Goal: Task Accomplishment & Management: Use online tool/utility

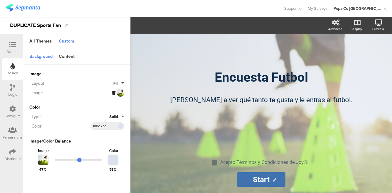
click at [113, 92] on icon at bounding box center [113, 93] width 3 height 4
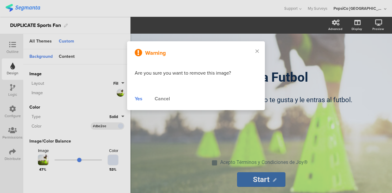
click at [137, 100] on div "Yes" at bounding box center [139, 98] width 8 height 7
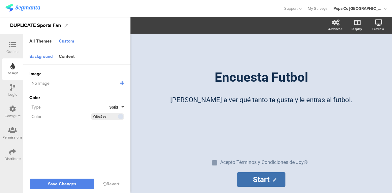
click at [123, 83] on icon at bounding box center [122, 83] width 4 height 5
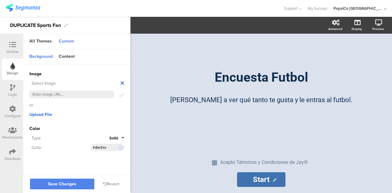
click at [33, 114] on span "Upload File" at bounding box center [40, 115] width 23 height 6
click at [123, 83] on icon at bounding box center [122, 83] width 6 height 6
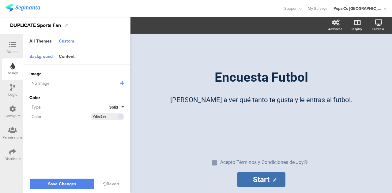
click at [124, 83] on icon at bounding box center [122, 83] width 4 height 5
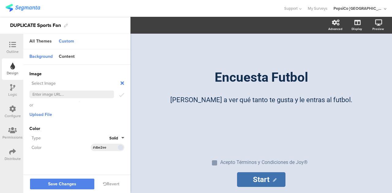
click at [123, 84] on icon at bounding box center [122, 83] width 6 height 6
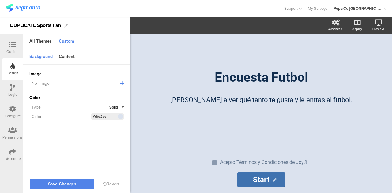
click at [123, 84] on icon at bounding box center [122, 83] width 4 height 5
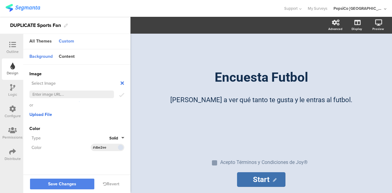
click at [42, 115] on span "Upload File" at bounding box center [40, 115] width 23 height 6
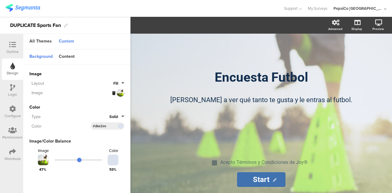
click at [112, 93] on icon at bounding box center [113, 93] width 3 height 4
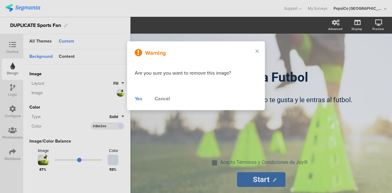
click at [138, 100] on div "Yes" at bounding box center [139, 98] width 8 height 7
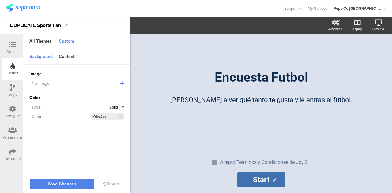
click at [121, 82] on icon at bounding box center [122, 83] width 4 height 5
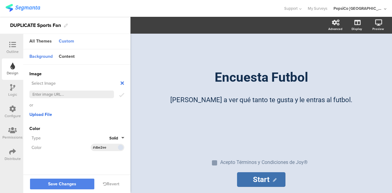
click at [40, 113] on span "Upload File" at bounding box center [40, 115] width 23 height 6
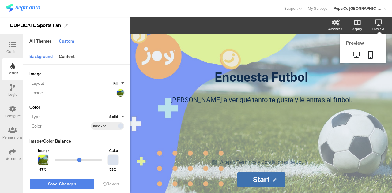
click at [379, 25] on icon at bounding box center [378, 23] width 7 height 6
click at [356, 54] on icon at bounding box center [356, 55] width 6 height 6
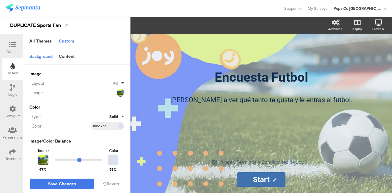
click at [77, 180] on button "Save Changes" at bounding box center [62, 184] width 64 height 11
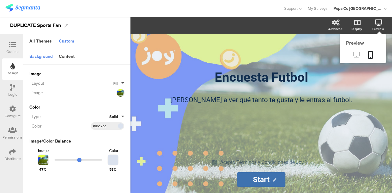
click at [356, 56] on icon at bounding box center [356, 55] width 6 height 6
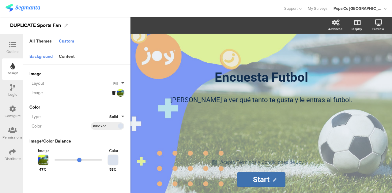
click at [121, 93] on div at bounding box center [118, 93] width 12 height 8
click at [113, 93] on icon at bounding box center [113, 93] width 3 height 4
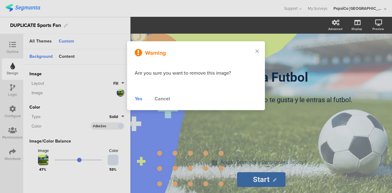
click at [140, 99] on div "Yes" at bounding box center [139, 98] width 8 height 7
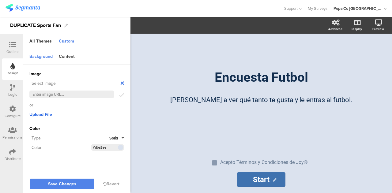
click at [37, 116] on span "Upload File" at bounding box center [40, 115] width 23 height 6
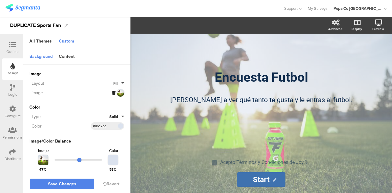
click at [112, 93] on icon at bounding box center [113, 93] width 3 height 4
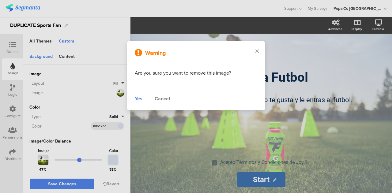
click at [142, 97] on div "Yes" at bounding box center [139, 98] width 8 height 7
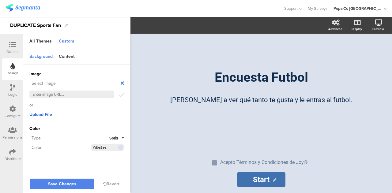
click at [46, 116] on span "Upload File" at bounding box center [40, 115] width 23 height 6
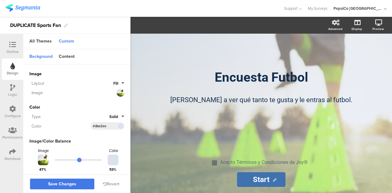
click at [77, 182] on button "Save Changes" at bounding box center [62, 184] width 64 height 11
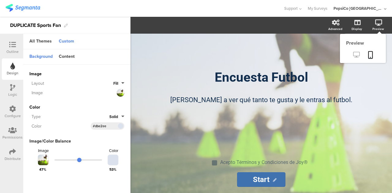
click at [355, 59] on link at bounding box center [356, 55] width 15 height 10
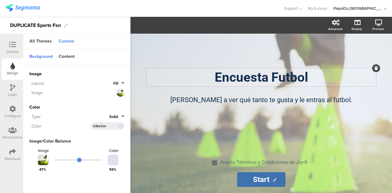
click at [293, 81] on div "Encuesta Futbol Encuesta Futbol" at bounding box center [262, 77] width 230 height 18
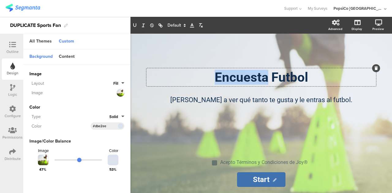
drag, startPoint x: 269, startPoint y: 77, endPoint x: 205, endPoint y: 78, distance: 63.8
click at [205, 78] on p "Encuesta Futbol" at bounding box center [261, 77] width 227 height 15
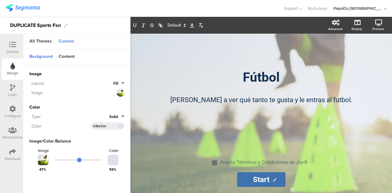
click at [211, 115] on div "Fútbol Fútbol Ayúdanos a ver qué tanto te gusta y le entras al futbol. Ayúdanos…" at bounding box center [261, 92] width 245 height 117
click at [329, 101] on p "[PERSON_NAME] a ver qué tanto te gusta y le entras al futbol." at bounding box center [261, 100] width 215 height 10
click at [306, 128] on div "Fútbol Fútbol Ayúdanos a ver qué tanto te gusta y le entras al fútbol. Ayúdanos…" at bounding box center [261, 92] width 245 height 117
click at [255, 181] on input "Start" at bounding box center [261, 180] width 48 height 15
click at [13, 95] on div "Logic" at bounding box center [12, 95] width 9 height 6
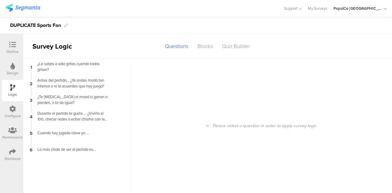
click at [13, 115] on div "Configure" at bounding box center [13, 116] width 16 height 6
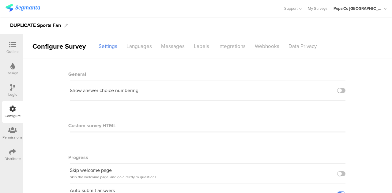
click at [14, 46] on icon at bounding box center [12, 44] width 7 height 7
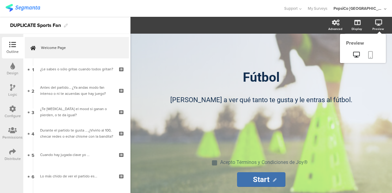
click at [372, 56] on icon at bounding box center [370, 55] width 5 height 8
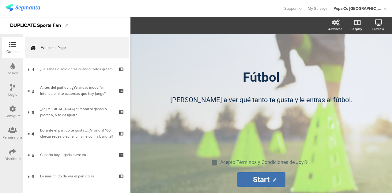
click at [9, 73] on div "Design" at bounding box center [13, 73] width 12 height 6
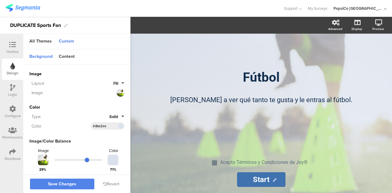
drag, startPoint x: 79, startPoint y: 159, endPoint x: 85, endPoint y: 159, distance: 6.1
click at [85, 160] on input "range" at bounding box center [79, 160] width 48 height 1
click at [77, 185] on button "Save Changes" at bounding box center [62, 184] width 64 height 11
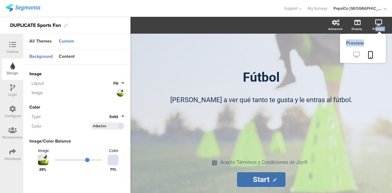
drag, startPoint x: 376, startPoint y: 29, endPoint x: 358, endPoint y: 55, distance: 31.0
click at [371, 33] on div "Preview Preview" at bounding box center [381, 25] width 21 height 15
click at [358, 55] on icon at bounding box center [356, 55] width 6 height 6
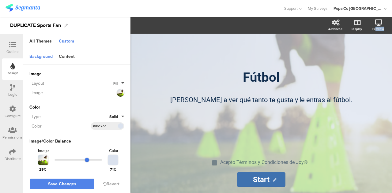
click at [88, 160] on input "range" at bounding box center [79, 160] width 48 height 1
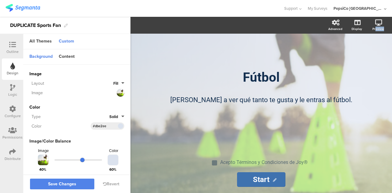
drag, startPoint x: 87, startPoint y: 159, endPoint x: 80, endPoint y: 163, distance: 7.8
click at [80, 161] on input "range" at bounding box center [79, 160] width 48 height 1
click at [70, 58] on div "Content" at bounding box center [67, 57] width 22 height 10
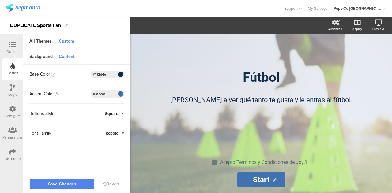
click at [108, 74] on input "#112d4e" at bounding box center [102, 74] width 18 height 5
click at [120, 74] on span at bounding box center [120, 75] width 7 height 4
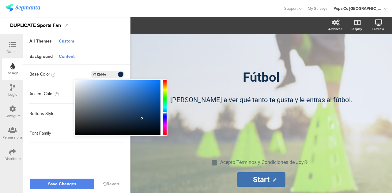
click at [143, 120] on div at bounding box center [118, 107] width 86 height 55
type input "#0e2745"
click at [78, 166] on sg-customize-design "Background Content Image Invalid URL or Upload File Layout Fill Image Color Typ…" at bounding box center [76, 112] width 107 height 127
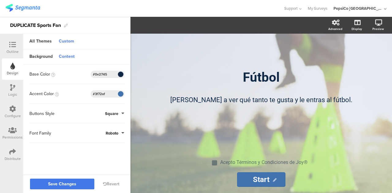
drag, startPoint x: 65, startPoint y: 183, endPoint x: 69, endPoint y: 189, distance: 7.7
click at [64, 185] on span "Save Changes" at bounding box center [62, 185] width 28 height 0
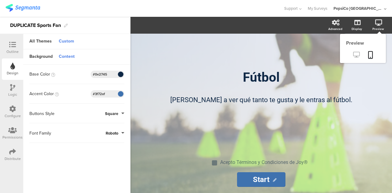
click at [355, 58] on icon at bounding box center [356, 55] width 6 height 6
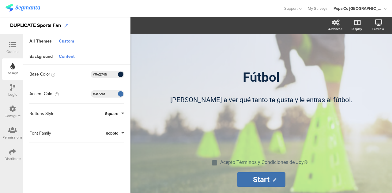
click at [65, 25] on icon at bounding box center [66, 26] width 4 height 4
drag, startPoint x: 36, startPoint y: 26, endPoint x: 0, endPoint y: 26, distance: 36.2
click at [0, 26] on div "DUPLICATE Sports Fan" at bounding box center [65, 25] width 131 height 17
click at [33, 25] on div "Sports Fan" at bounding box center [22, 26] width 24 height 10
click at [105, 23] on div "Sports Fan - No Joy" at bounding box center [65, 25] width 131 height 17
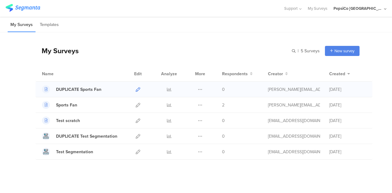
click at [136, 88] on icon at bounding box center [138, 89] width 5 height 5
click at [198, 87] on icon at bounding box center [200, 89] width 5 height 5
drag, startPoint x: 86, startPoint y: 89, endPoint x: 115, endPoint y: 48, distance: 50.8
click at [115, 48] on div "My Surveys | 5 Surveys New survey Start from scratch Choose from templates" at bounding box center [198, 51] width 324 height 25
click at [90, 91] on div "DUPLICATE Sports Fan" at bounding box center [78, 89] width 45 height 6
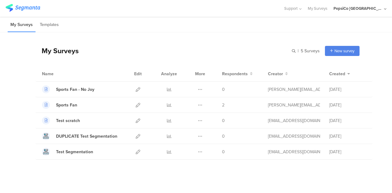
click at [120, 64] on div "My Surveys | 5 Surveys New survey Start from scratch Choose from templates Name…" at bounding box center [198, 96] width 324 height 128
click at [198, 87] on icon at bounding box center [200, 89] width 5 height 5
click at [187, 107] on button "Duplicate" at bounding box center [188, 105] width 34 height 11
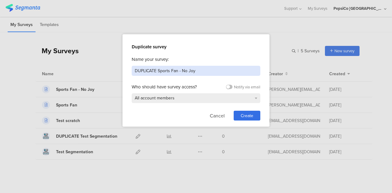
click at [158, 71] on input "DUPLICATE Sports Fan - No Joy" at bounding box center [196, 71] width 129 height 10
click at [164, 71] on input "Sports Fan - No Joy" at bounding box center [196, 71] width 129 height 10
type input "Sports Fan - Joy"
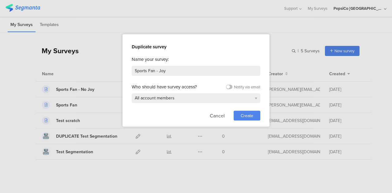
click at [242, 114] on span "Create" at bounding box center [247, 116] width 13 height 6
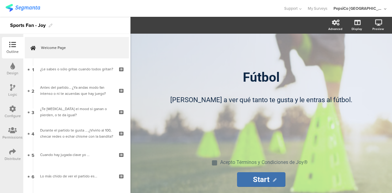
click at [12, 72] on div "Design" at bounding box center [13, 73] width 12 height 6
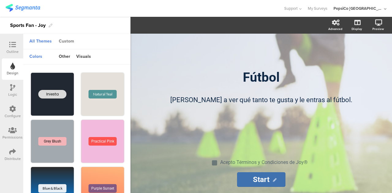
click at [66, 41] on div "Custom" at bounding box center [66, 41] width 21 height 10
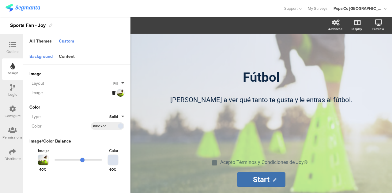
click at [124, 93] on div at bounding box center [118, 93] width 12 height 8
click at [114, 92] on icon at bounding box center [113, 93] width 3 height 4
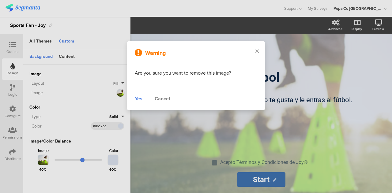
click at [134, 96] on div "Warning Are you sure you want to remove this image? Yes Cancel" at bounding box center [196, 75] width 138 height 69
click at [137, 98] on div "Yes" at bounding box center [139, 98] width 8 height 7
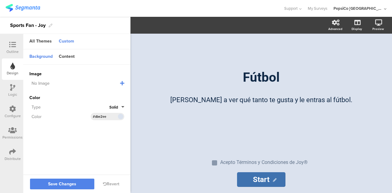
click at [120, 85] on icon at bounding box center [122, 83] width 4 height 5
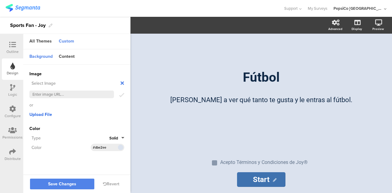
click at [39, 114] on span "Upload File" at bounding box center [40, 115] width 23 height 6
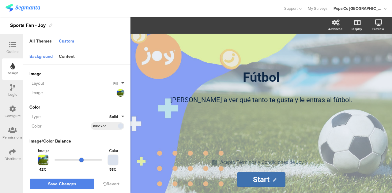
click at [80, 160] on input "range" at bounding box center [79, 160] width 48 height 1
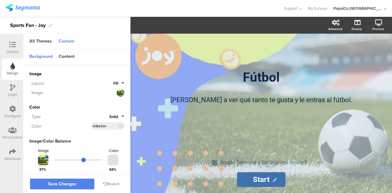
drag, startPoint x: 80, startPoint y: 160, endPoint x: 82, endPoint y: 163, distance: 3.3
click at [82, 161] on input "range" at bounding box center [79, 160] width 48 height 1
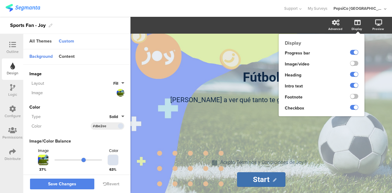
click at [355, 25] on icon at bounding box center [358, 23] width 6 height 6
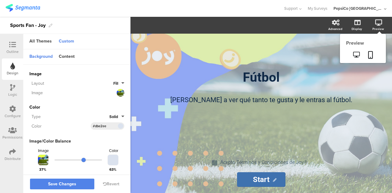
click at [380, 24] on icon at bounding box center [378, 23] width 7 height 6
click at [357, 58] on icon at bounding box center [356, 55] width 6 height 6
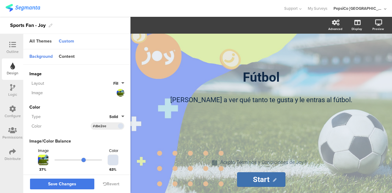
click at [71, 185] on span "Save Changes" at bounding box center [62, 185] width 28 height 0
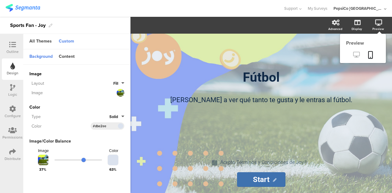
click at [358, 54] on icon at bounding box center [356, 55] width 6 height 6
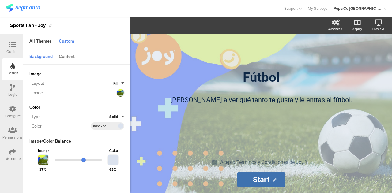
click at [65, 57] on div "Content" at bounding box center [67, 57] width 22 height 10
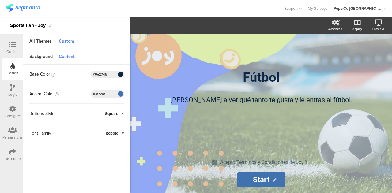
click at [113, 75] on div "#0e2745" at bounding box center [108, 74] width 34 height 7
click at [119, 74] on span at bounding box center [120, 75] width 7 height 4
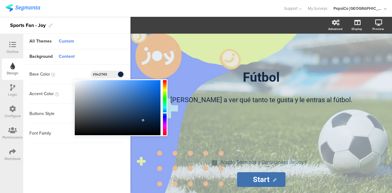
click at [144, 123] on div at bounding box center [118, 107] width 86 height 55
click at [165, 117] on div at bounding box center [165, 108] width 4 height 54
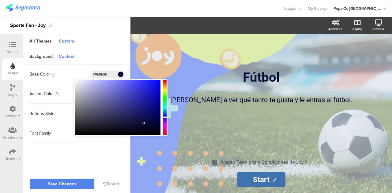
click at [164, 114] on div at bounding box center [165, 108] width 4 height 54
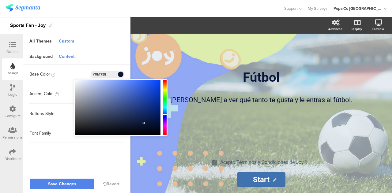
click at [165, 114] on div at bounding box center [165, 114] width 4 height 1
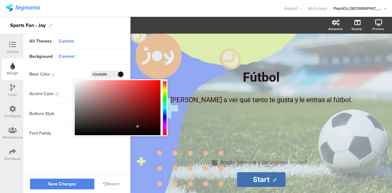
drag, startPoint x: 143, startPoint y: 123, endPoint x: 139, endPoint y: 126, distance: 5.9
click at [138, 126] on div at bounding box center [137, 126] width 1 height 1
click at [164, 116] on div at bounding box center [165, 108] width 4 height 54
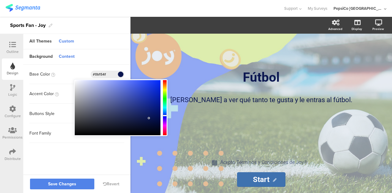
type input "#0a144d"
drag, startPoint x: 136, startPoint y: 127, endPoint x: 149, endPoint y: 119, distance: 15.1
click at [149, 119] on div at bounding box center [118, 107] width 86 height 55
click at [181, 144] on div "Fútbol Fútbol Ayúdanos a ver qué tanto te gusta y le entras al fútbol. Ayúdanos…" at bounding box center [261, 92] width 245 height 117
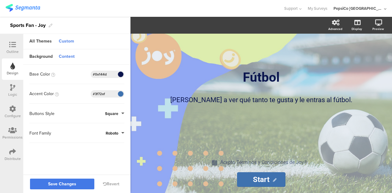
click at [82, 185] on button "Save Changes" at bounding box center [62, 184] width 64 height 11
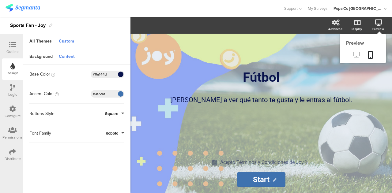
click at [357, 57] on icon at bounding box center [356, 55] width 6 height 6
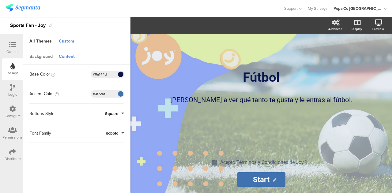
click at [44, 57] on div "Background" at bounding box center [40, 57] width 29 height 10
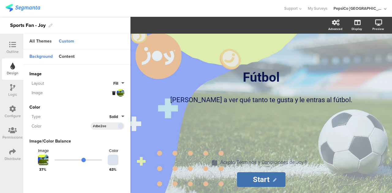
click at [115, 85] on span "Fill" at bounding box center [115, 84] width 5 height 6
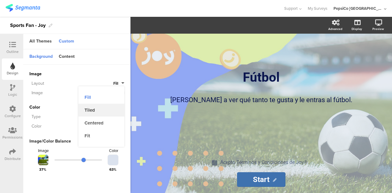
click at [100, 109] on button "Tiled" at bounding box center [101, 110] width 46 height 13
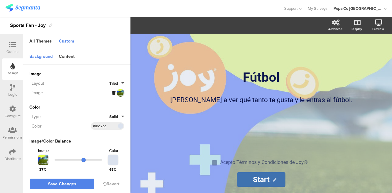
click at [112, 83] on span "Tiled" at bounding box center [113, 84] width 9 height 6
click at [96, 122] on button "Centered" at bounding box center [101, 123] width 46 height 13
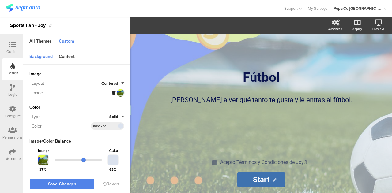
click at [103, 85] on span "Centered" at bounding box center [109, 84] width 17 height 6
click at [86, 135] on button "Fit" at bounding box center [101, 136] width 46 height 13
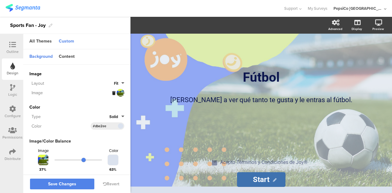
click at [115, 84] on button "Fit" at bounding box center [119, 84] width 10 height 6
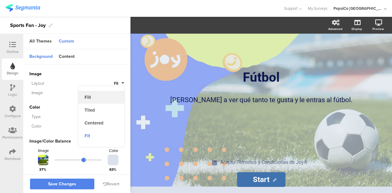
click at [103, 95] on button "Fill" at bounding box center [101, 97] width 46 height 13
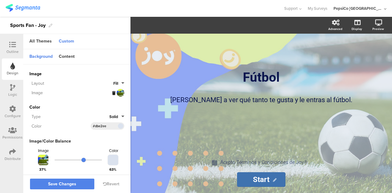
click at [113, 82] on button "Fill" at bounding box center [118, 84] width 11 height 6
click at [91, 137] on button "Fit" at bounding box center [101, 136] width 46 height 13
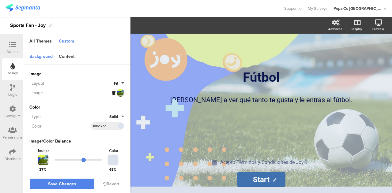
click at [79, 112] on div "Color Type Solid Color #DBE2EE Clear OK #dbe2ee" at bounding box center [76, 117] width 95 height 26
click at [64, 185] on span "Save Changes" at bounding box center [62, 185] width 28 height 0
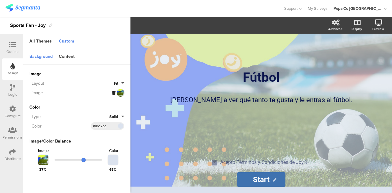
click at [29, 9] on img at bounding box center [23, 8] width 35 height 8
